Goal: Task Accomplishment & Management: Manage account settings

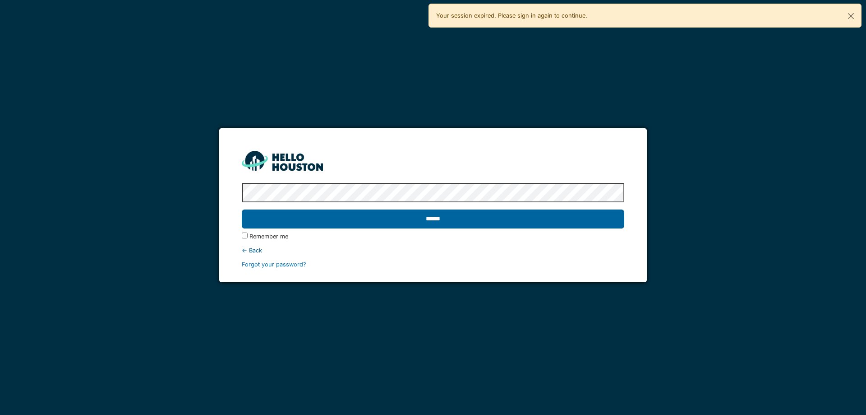
click at [433, 223] on input "******" at bounding box center [433, 218] width 382 height 19
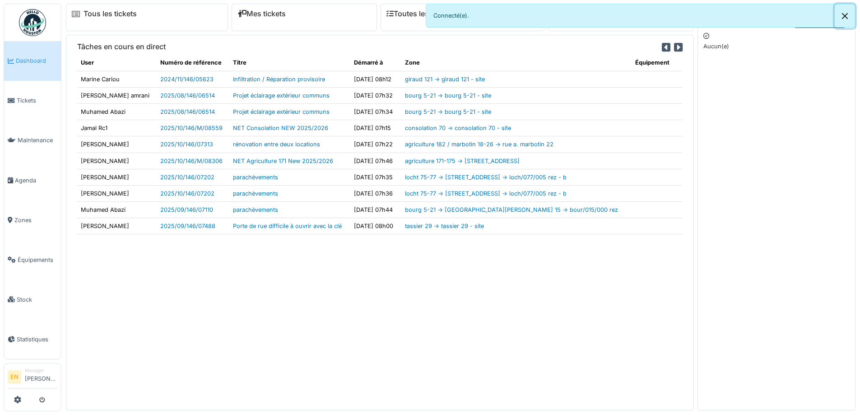
click at [845, 14] on button "Close" at bounding box center [844, 16] width 20 height 24
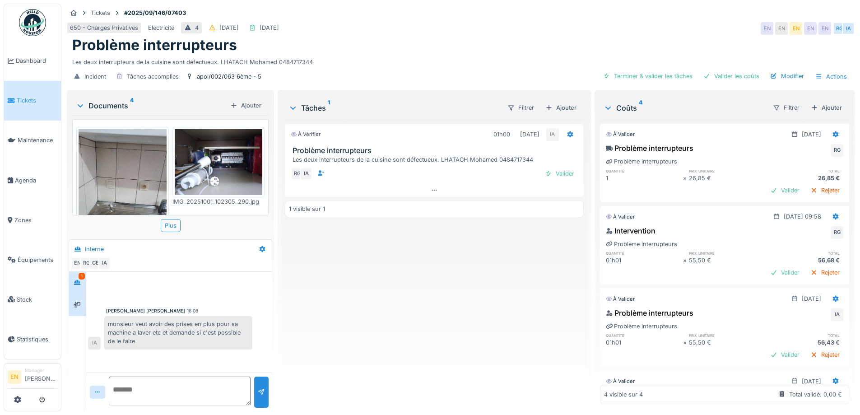
scroll to position [179, 0]
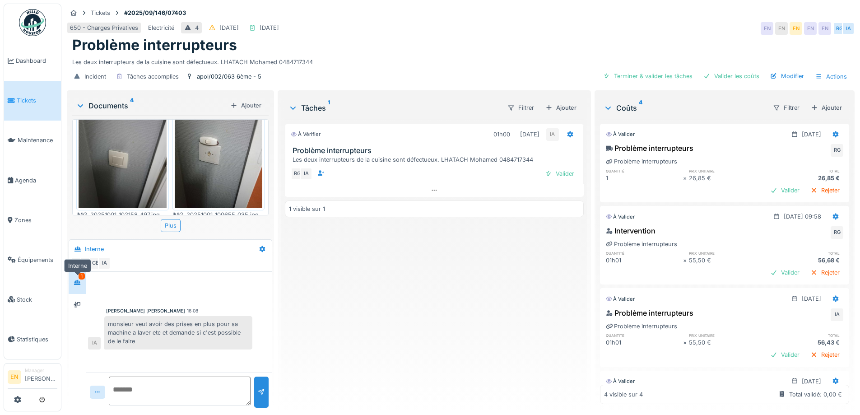
click at [79, 279] on div at bounding box center [77, 282] width 7 height 9
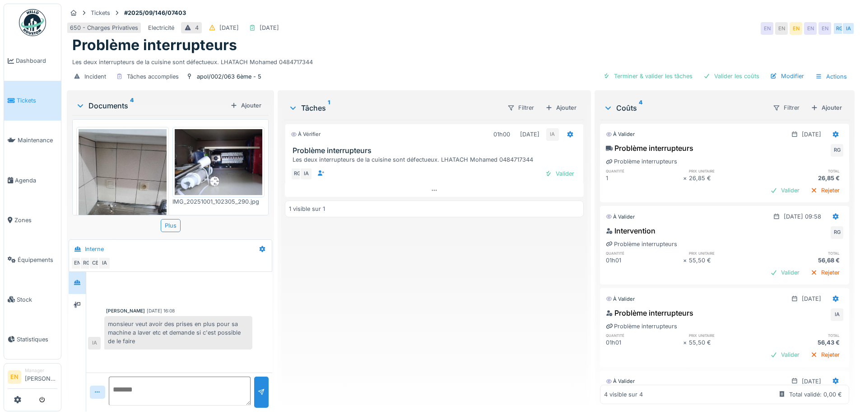
click at [354, 299] on div "À vérifier 01h00 01/10/2025 IA Problème interrupteurs Les deux interrupteurs de…" at bounding box center [434, 262] width 298 height 284
click at [346, 305] on div "À vérifier 01h00 01/10/2025 IA Problème interrupteurs Les deux interrupteurs de…" at bounding box center [434, 262] width 298 height 284
click at [330, 335] on div "Terminé 01h00 01/10/2025 IA CB Problème interrupteurs 1 visible sur 1" at bounding box center [434, 262] width 298 height 284
drag, startPoint x: 424, startPoint y: 342, endPoint x: 412, endPoint y: 313, distance: 31.3
click at [424, 342] on div "À vérifier 01h00 01/10/2025 IA Problème interrupteurs Les deux interrupteurs de…" at bounding box center [434, 262] width 298 height 284
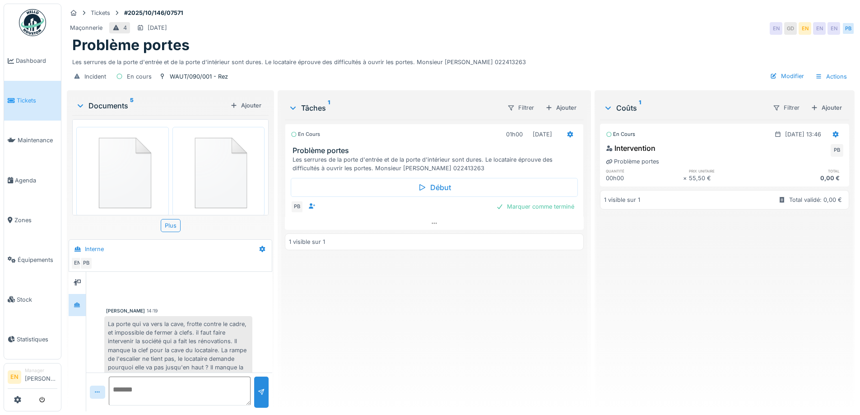
scroll to position [59, 0]
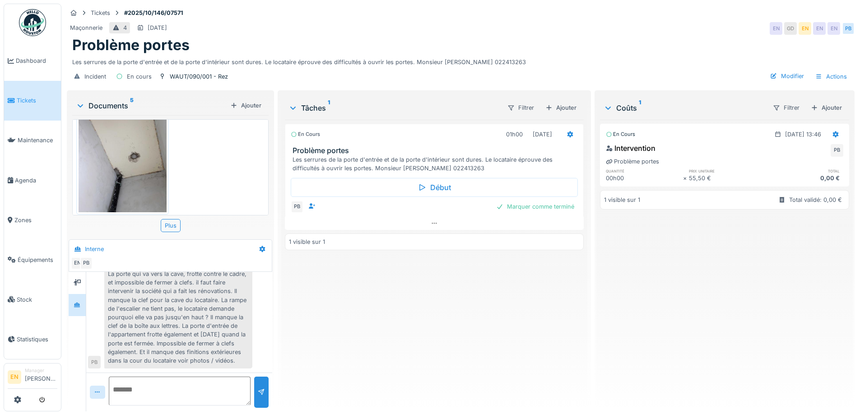
click at [328, 312] on div "En cours 01h00 01/10/2025 Problème portes Les serrures de la porte d'entrée et …" at bounding box center [434, 262] width 298 height 284
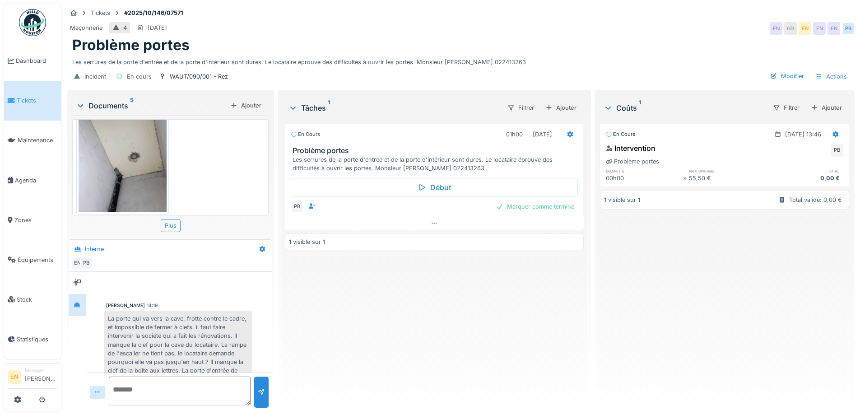
scroll to position [0, 0]
click at [551, 287] on div "En cours 01h00 01/10/2025 Problème portes Les serrures de la porte d'entrée et …" at bounding box center [434, 262] width 298 height 284
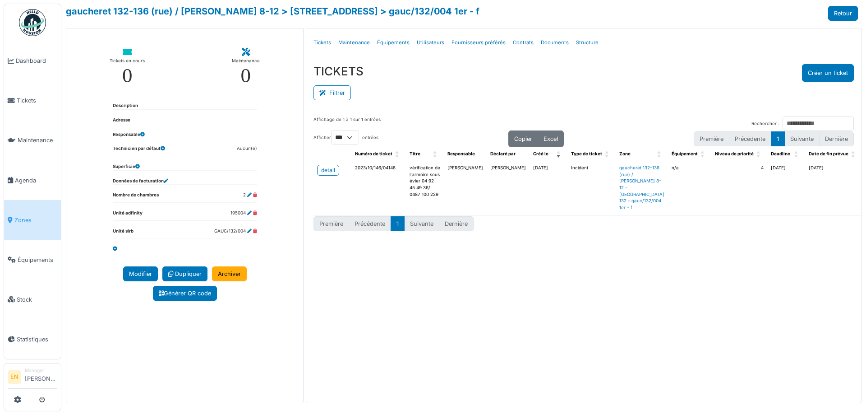
select select "***"
click at [320, 170] on link "detail" at bounding box center [328, 170] width 22 height 11
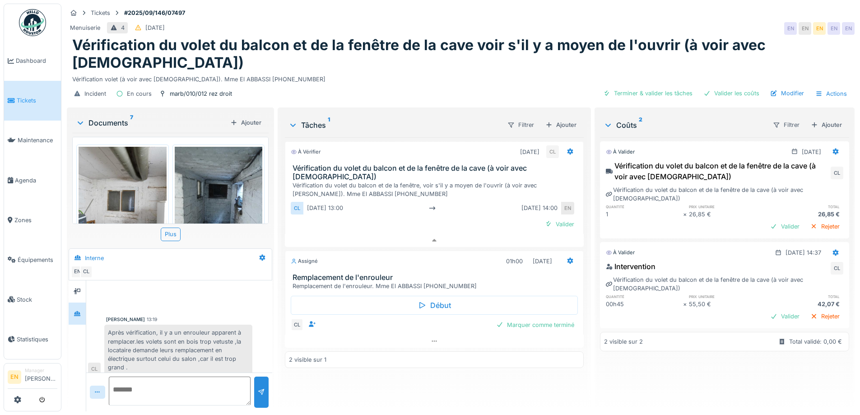
scroll to position [88, 0]
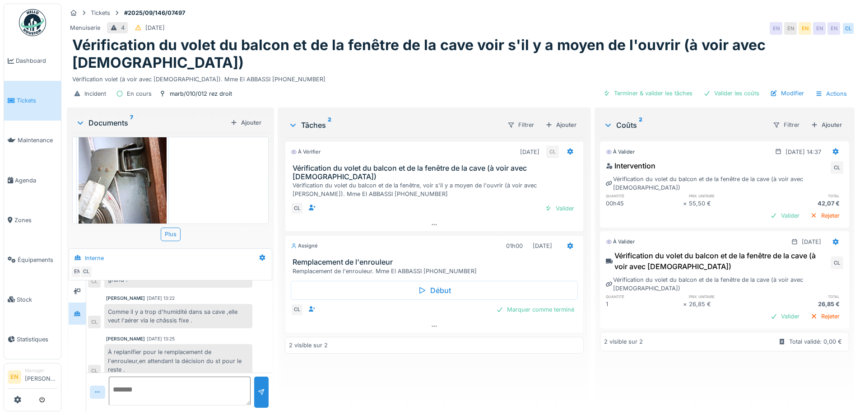
scroll to position [450, 0]
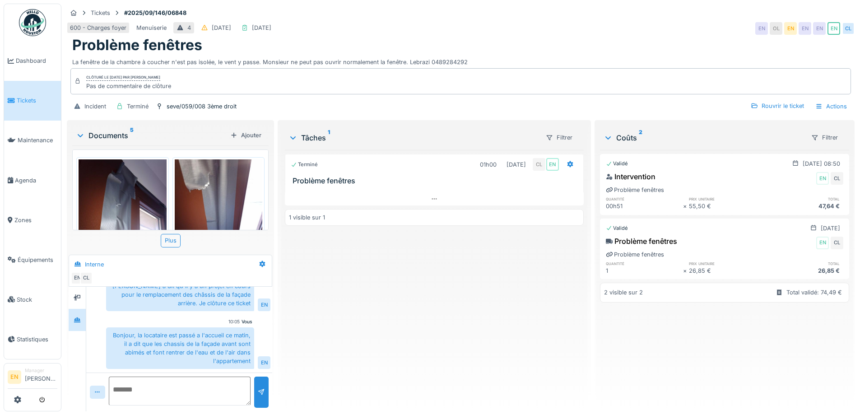
scroll to position [7, 0]
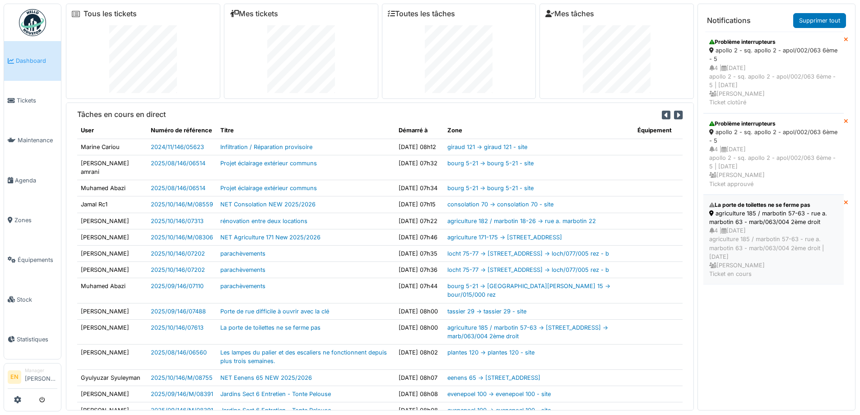
click at [796, 223] on div "agriculture 185 / marbotin 57-63 - rue a. marbotin 63 - marb/063/004 2ème droit" at bounding box center [773, 217] width 129 height 17
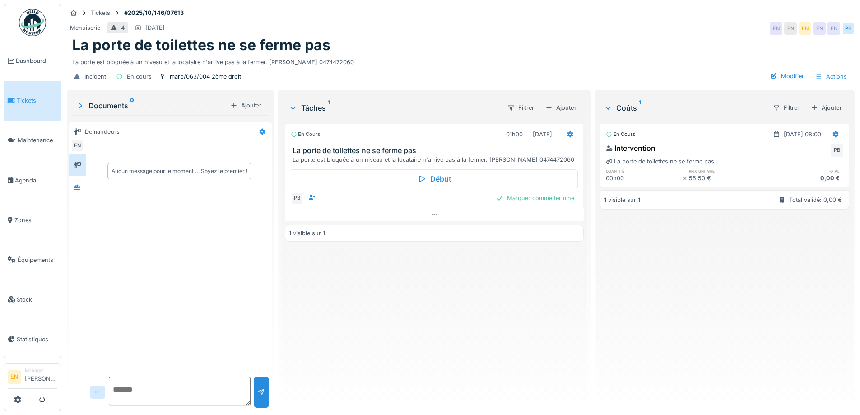
click at [735, 242] on div "En cours 02/10/2025 @ 08:00 Intervention PB La porte de toilettes ne se ferme p…" at bounding box center [724, 262] width 249 height 284
click at [475, 19] on div "Tickets #2025/10/146/07613 Menuiserie 4 06/10/2025 EN EN EN EN EN PB La porte d…" at bounding box center [460, 46] width 791 height 85
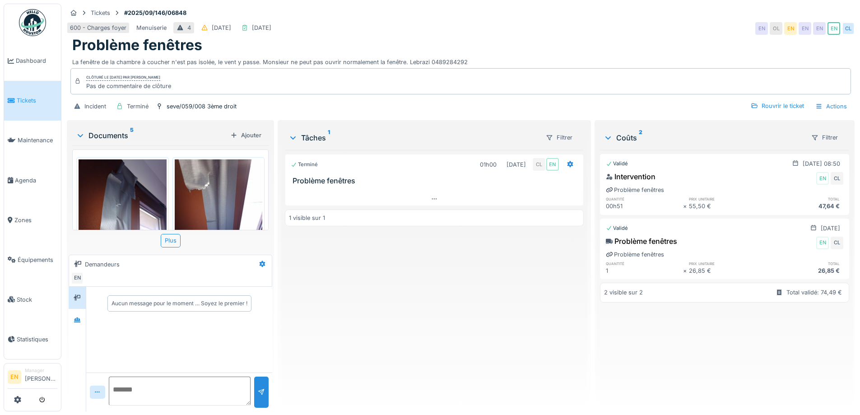
drag, startPoint x: 405, startPoint y: 262, endPoint x: 568, endPoint y: 32, distance: 281.5
click at [406, 260] on div "Terminé 01h00 05/09/2025 CL EN Problème fenêtres 1 visible sur 1" at bounding box center [434, 277] width 298 height 254
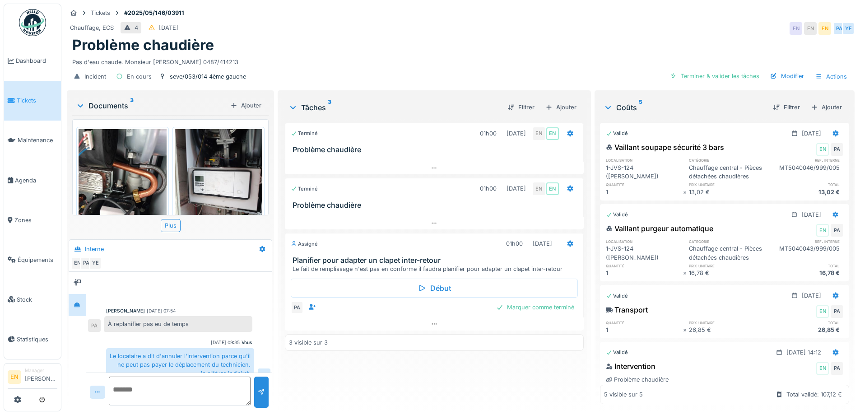
scroll to position [130, 0]
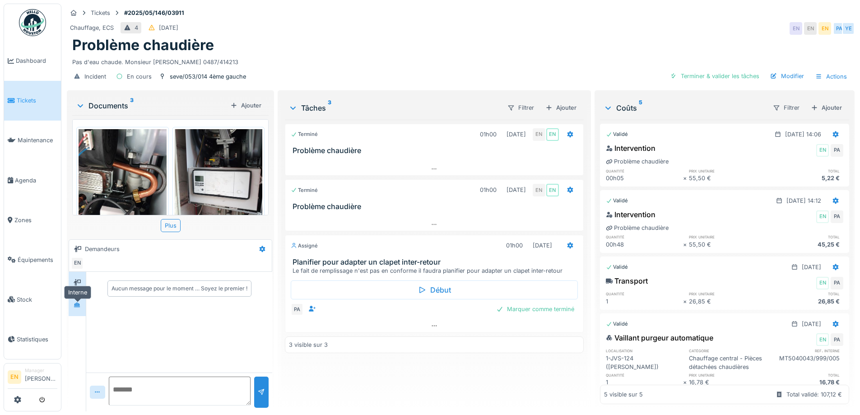
click at [81, 310] on div at bounding box center [77, 304] width 14 height 11
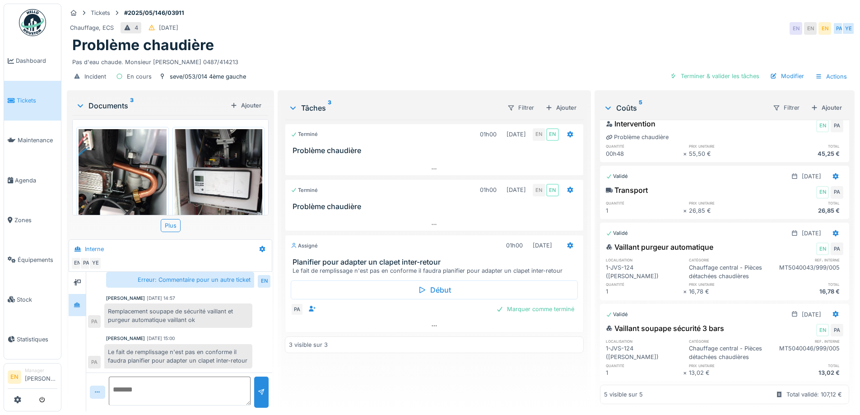
scroll to position [7, 0]
click at [404, 37] on div "Problème chaudière" at bounding box center [460, 45] width 777 height 17
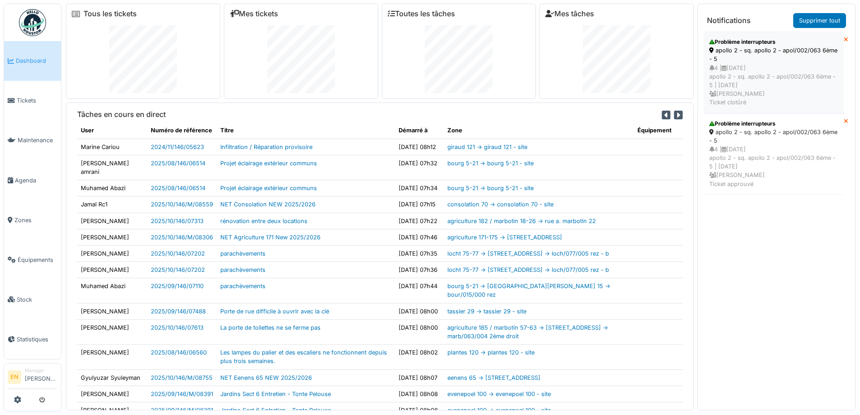
click at [789, 87] on div "4 | [DATE] apollo 2 - sq. apollo 2 - apol/002/063 6ème - 5 | [DATE] [PERSON_NAM…" at bounding box center [773, 85] width 129 height 43
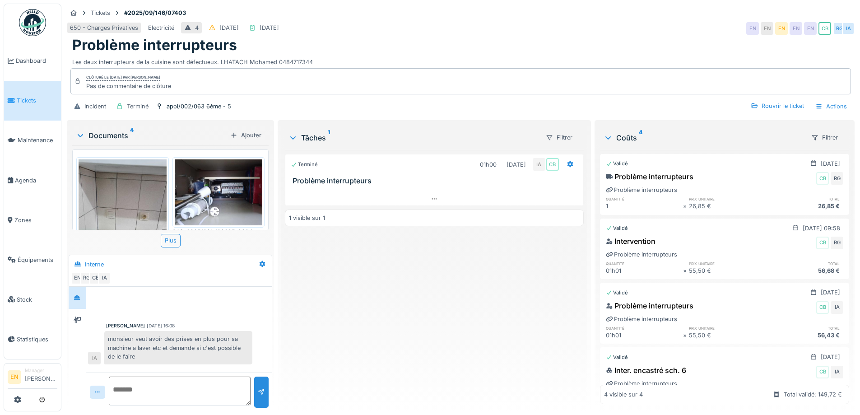
click at [250, 348] on div "[PERSON_NAME] [DATE] 16:08 monsieur veut avoir des prises en plus pour sa machi…" at bounding box center [179, 343] width 182 height 42
click at [313, 342] on div "Terminé 01h00 [DATE] IA CB Problème interrupteurs 1 visible sur 1" at bounding box center [434, 277] width 298 height 254
click at [388, 302] on div "Terminé 01h00 01/10/2025 IA CB Problème interrupteurs 1 visible sur 1" at bounding box center [434, 277] width 298 height 254
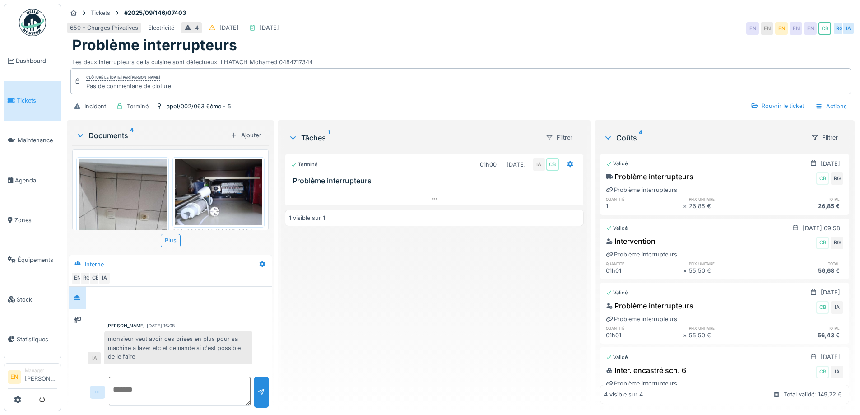
click at [328, 344] on div "Terminé 01h00 01/10/2025 IA CB Problème interrupteurs 1 visible sur 1" at bounding box center [434, 277] width 298 height 254
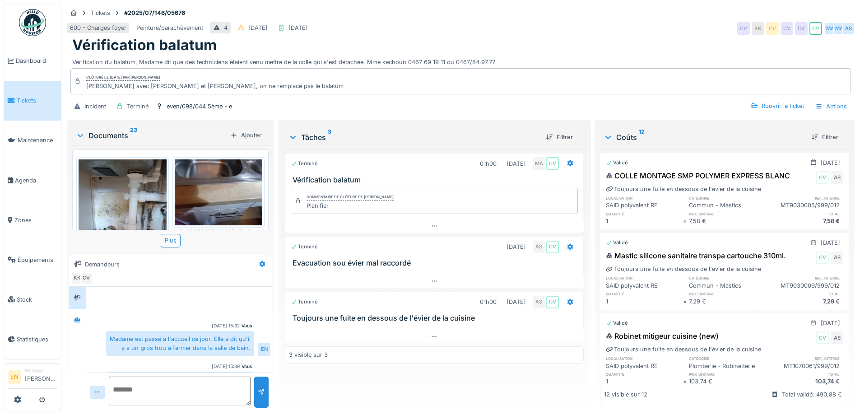
scroll to position [27, 0]
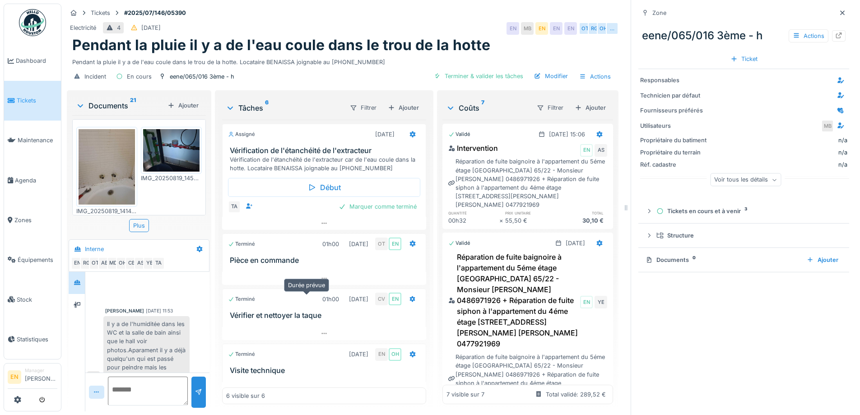
scroll to position [293, 0]
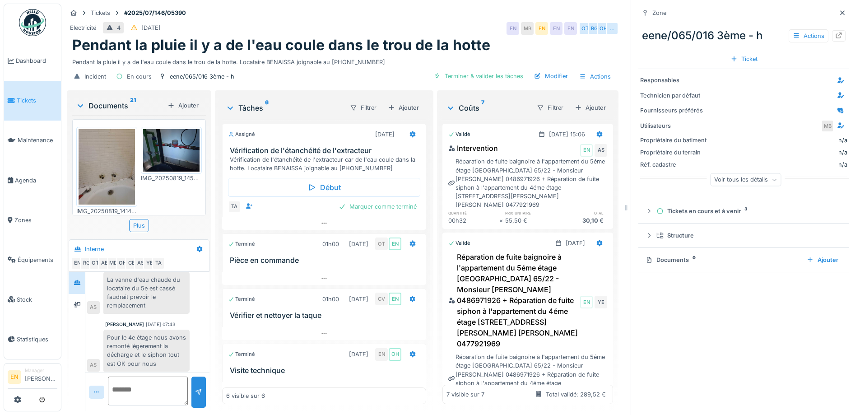
click at [164, 329] on div "Pour le 4e étage nous avons remonté légèrement la décharge et le siphon tout es…" at bounding box center [146, 350] width 86 height 42
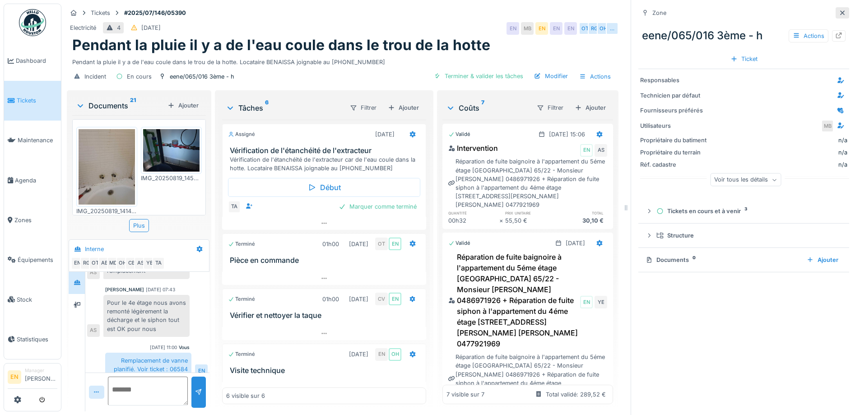
click at [839, 11] on icon at bounding box center [842, 13] width 7 height 6
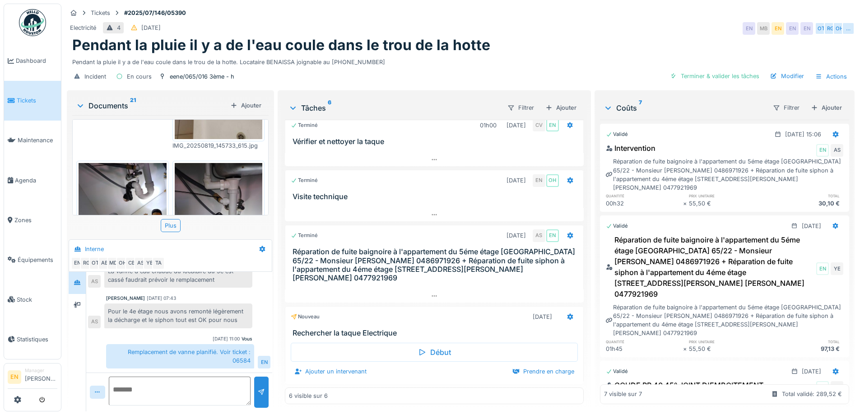
scroll to position [406, 0]
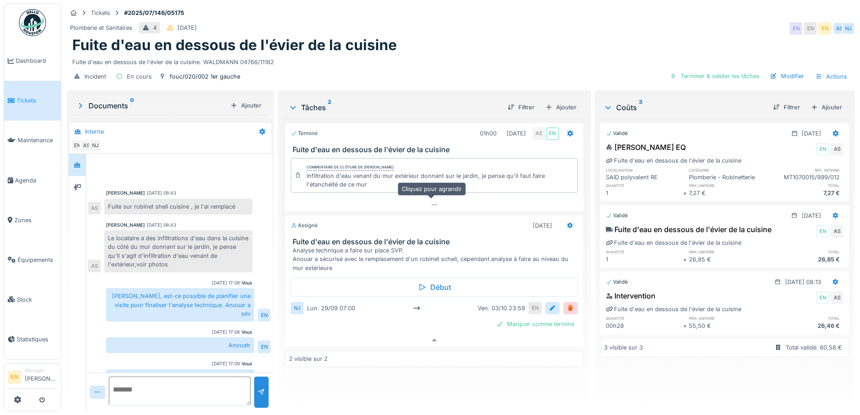
scroll to position [42, 0]
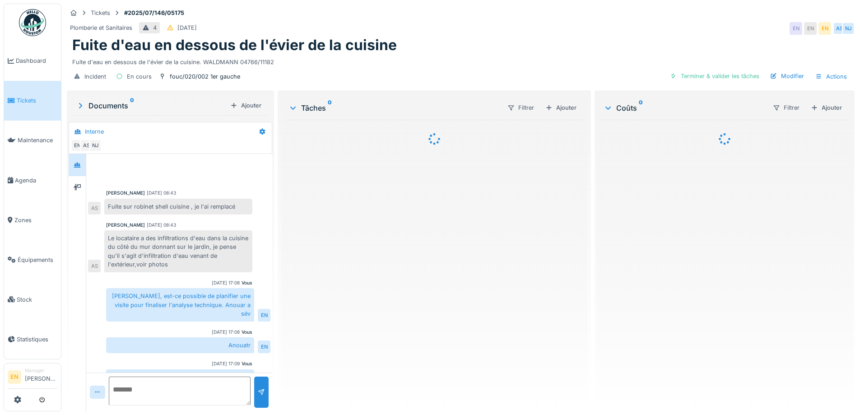
scroll to position [42, 0]
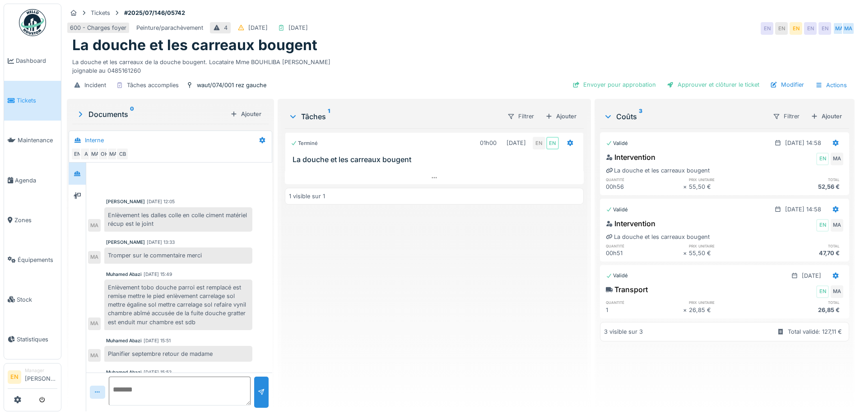
scroll to position [66, 0]
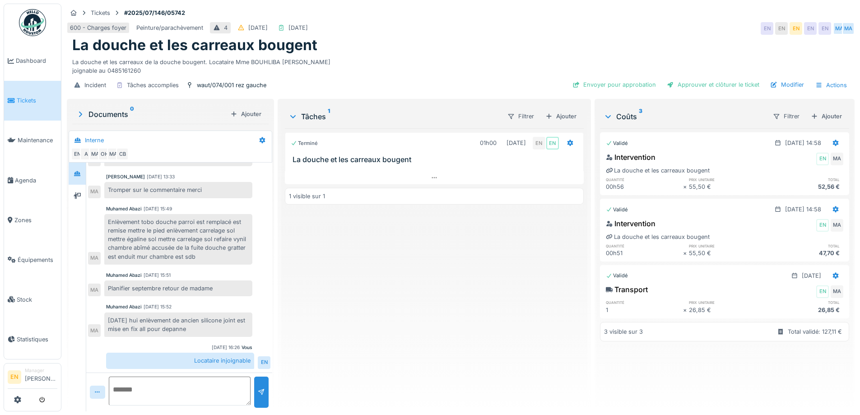
click at [343, 311] on div "Terminé 01h00 [DATE] EN EN [GEOGRAPHIC_DATA] et les carreaux bougent 1 visible …" at bounding box center [434, 266] width 298 height 276
click at [334, 307] on div "Terminé 01h00 [DATE] EN EN [GEOGRAPHIC_DATA] et les carreaux bougent 1 visible …" at bounding box center [434, 266] width 298 height 276
click at [328, 302] on div "Terminé 01h00 [DATE] EN EN [GEOGRAPHIC_DATA] et les carreaux bougent 1 visible …" at bounding box center [434, 266] width 298 height 276
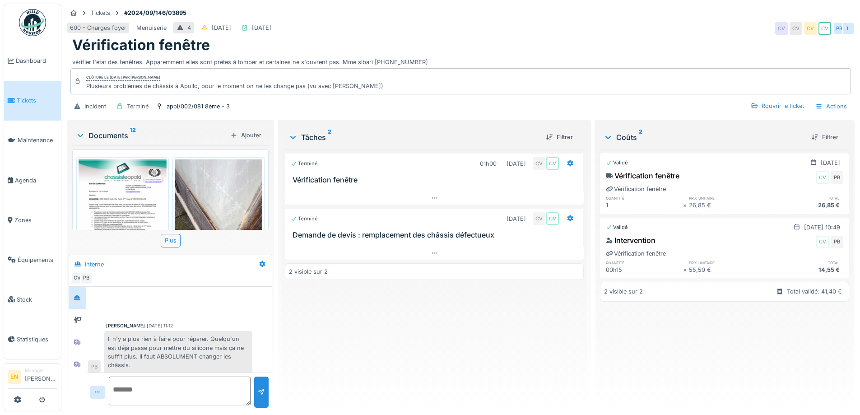
scroll to position [174, 0]
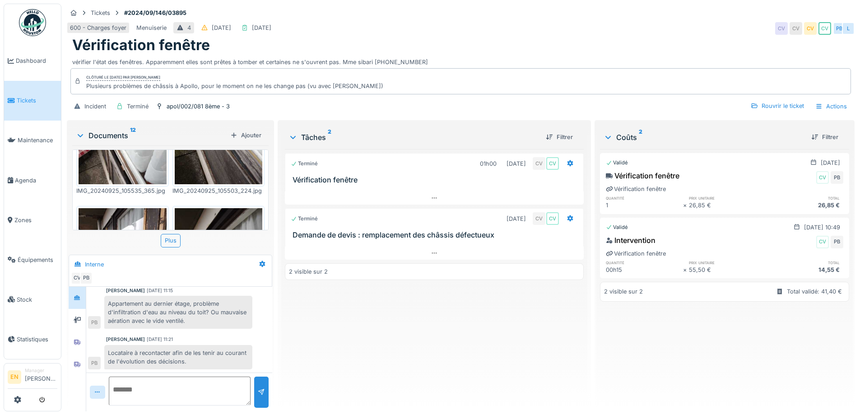
click at [305, 327] on div "Terminé 01h00 25/09/2024 CV CV Vérification fenêtre Terminé 28/11/2024 CV CV De…" at bounding box center [434, 276] width 298 height 255
click at [522, 37] on div "Vérification fenêtre" at bounding box center [460, 45] width 777 height 17
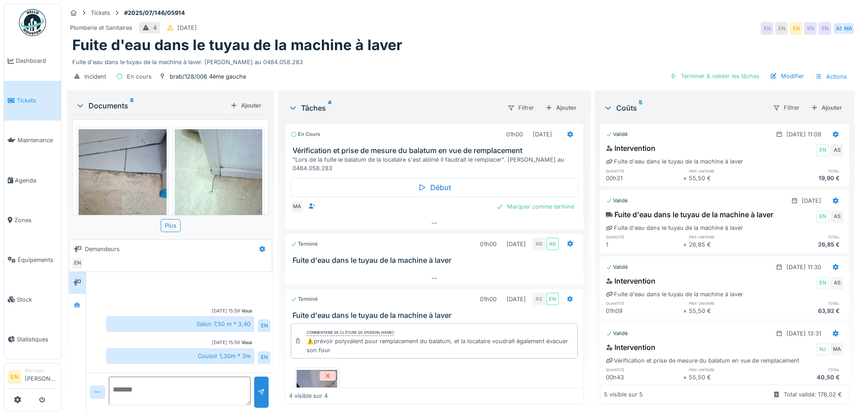
scroll to position [85, 0]
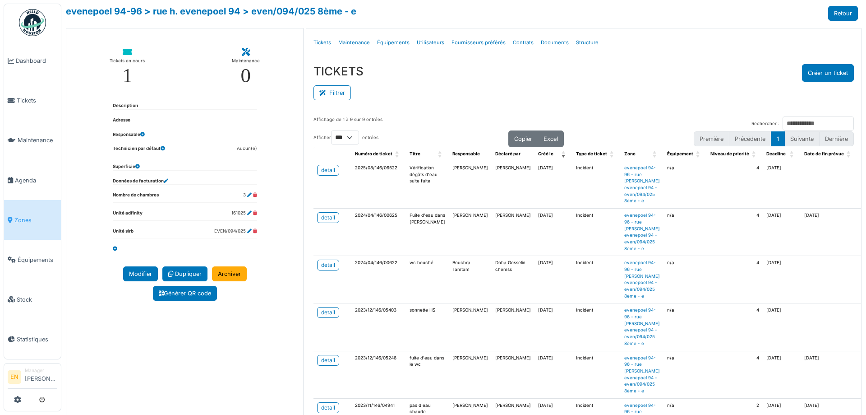
select select "***"
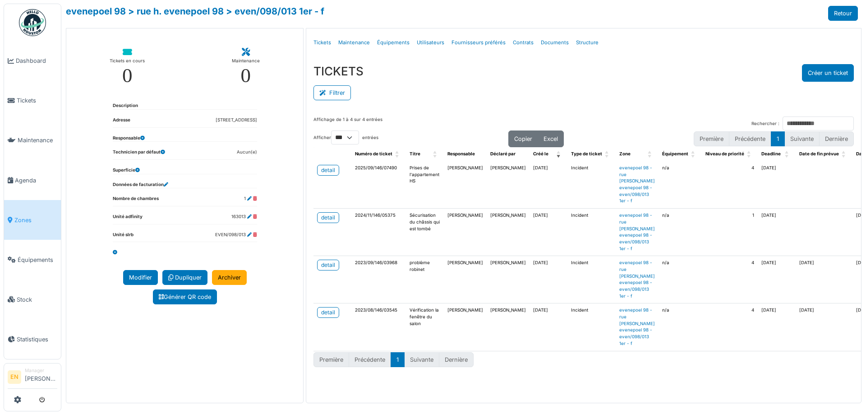
select select "***"
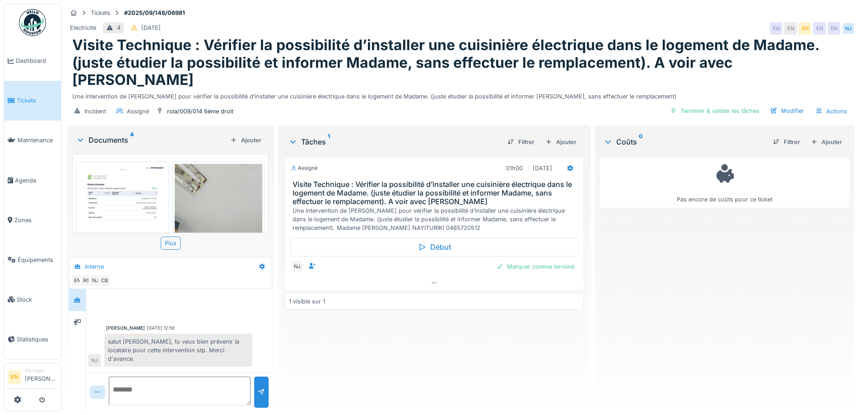
scroll to position [200, 0]
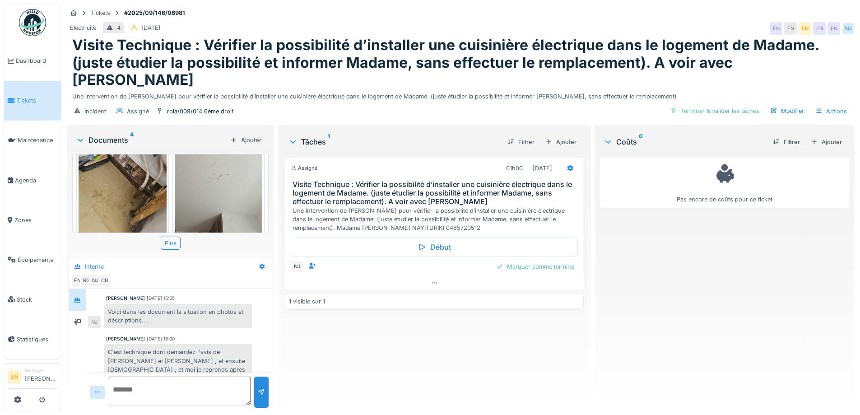
click at [312, 341] on div "Assigné 01h00 [DATE] Visite Technique : Vérifier la possibilité d’installer une…" at bounding box center [434, 278] width 298 height 250
